Goal: Find specific page/section: Find specific page/section

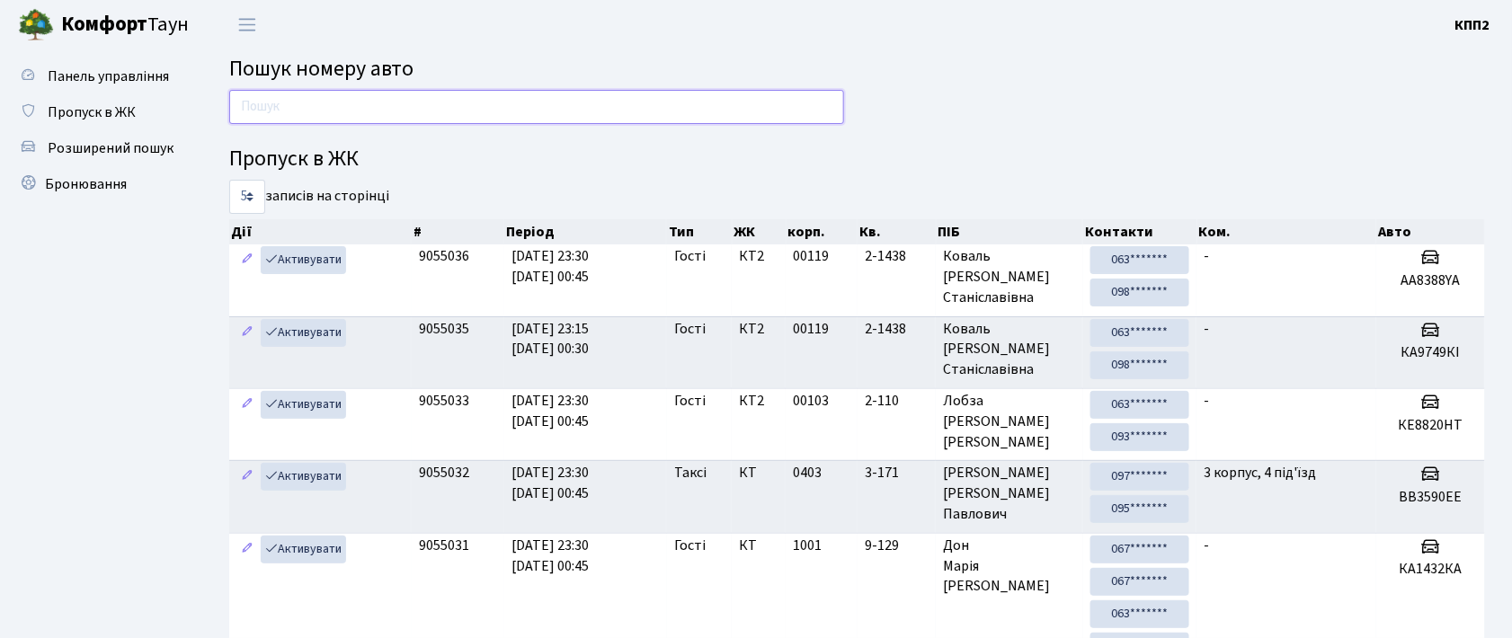
click at [350, 98] on input "text" at bounding box center [536, 107] width 615 height 34
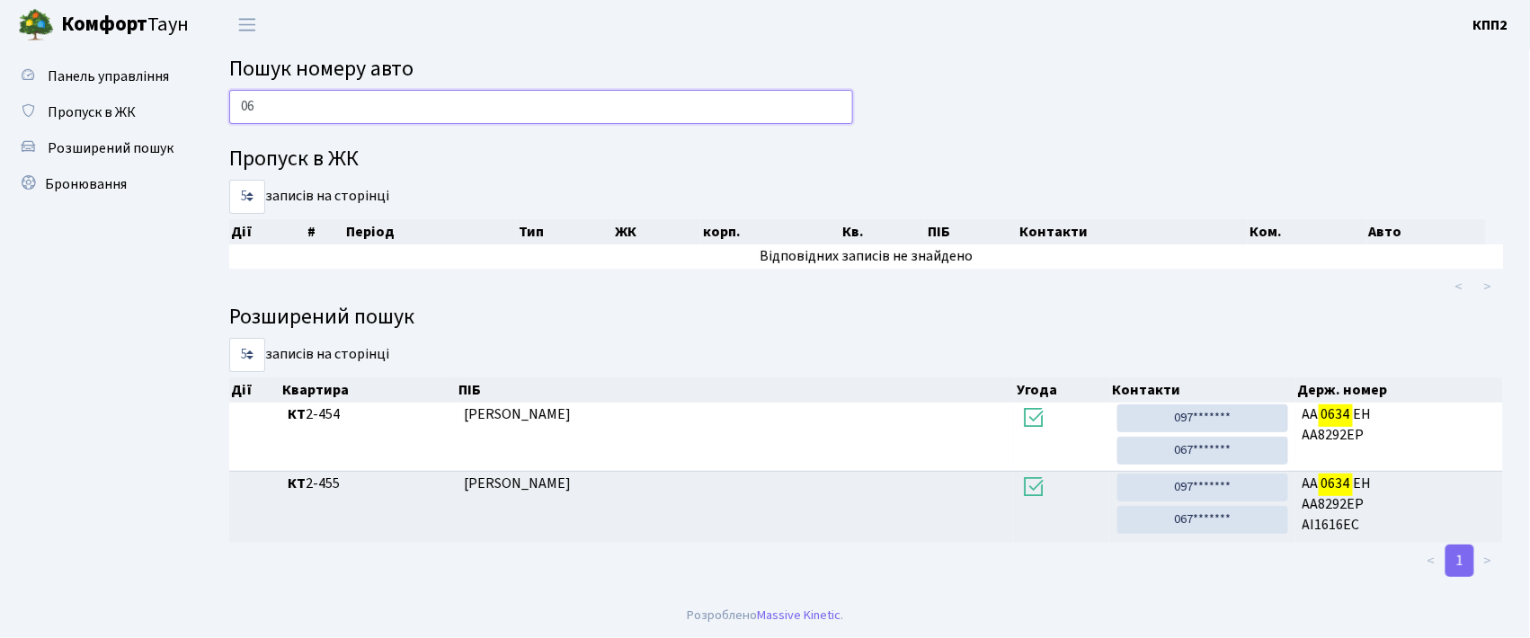
type input "0"
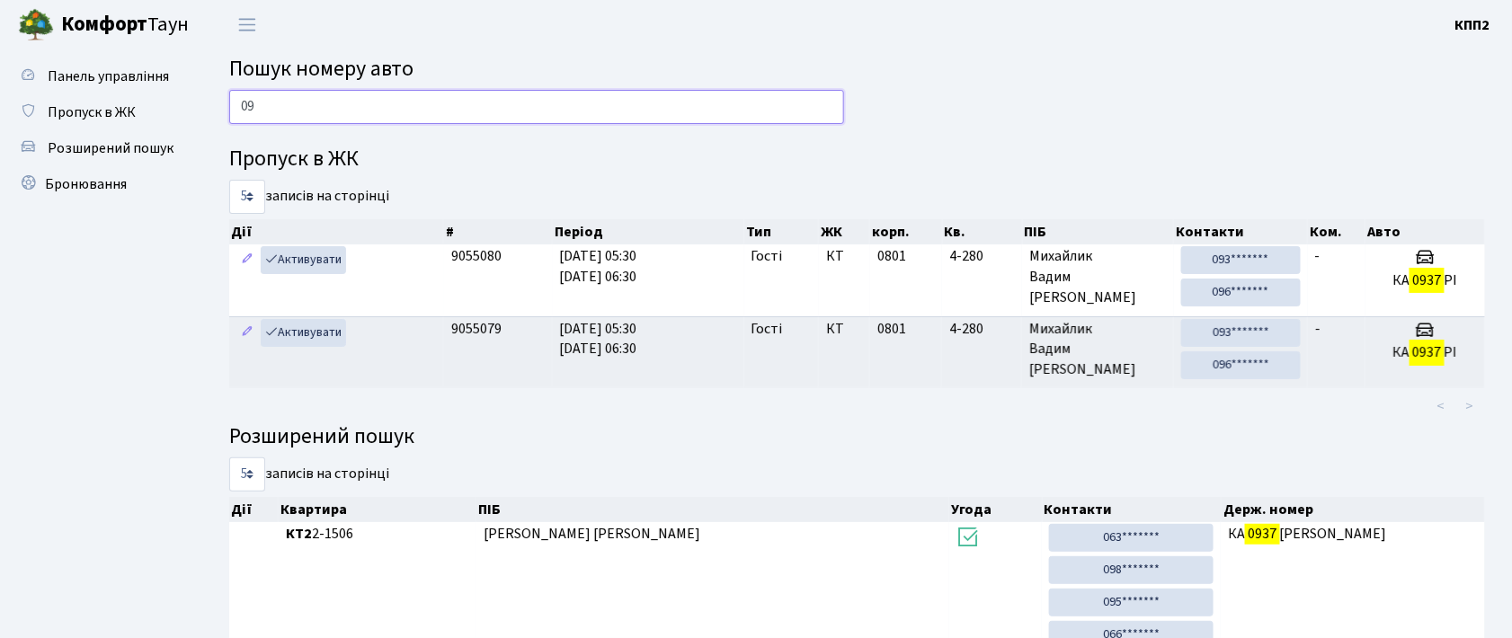
type input "0"
